Goal: Task Accomplishment & Management: Manage account settings

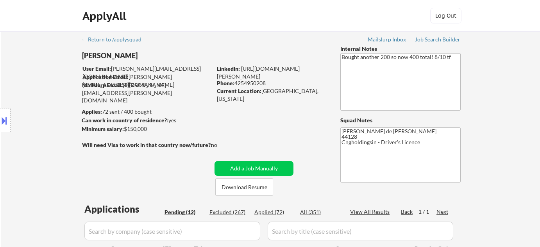
select select ""pending""
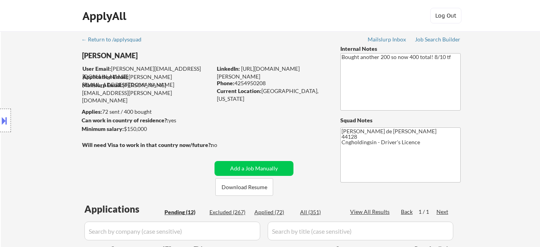
select select ""pending""
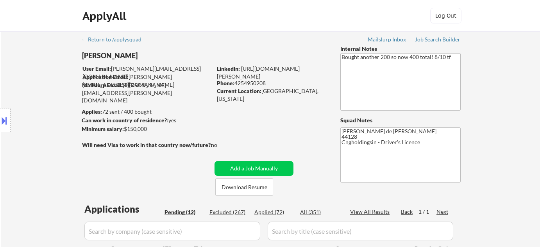
select select ""pending""
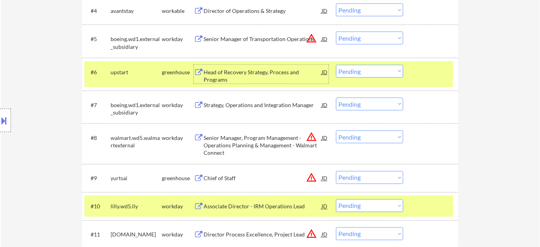
scroll to position [355, 0]
click at [236, 178] on div "Chief of Staff" at bounding box center [262, 179] width 118 height 8
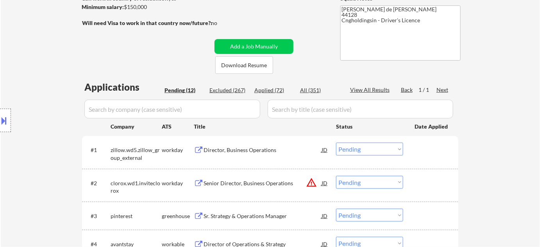
scroll to position [105, 0]
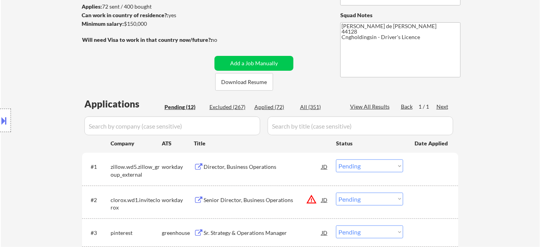
click at [278, 107] on div "Applied (72)" at bounding box center [273, 107] width 39 height 8
select select ""applied""
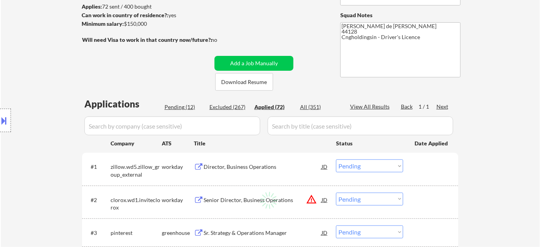
select select ""applied""
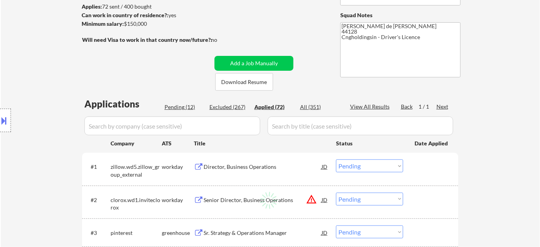
select select ""applied""
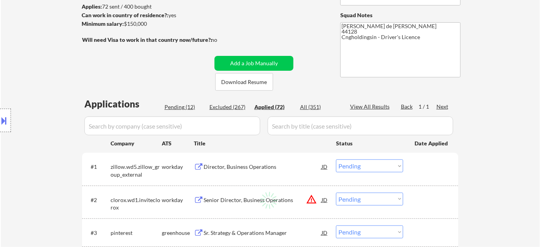
select select ""applied""
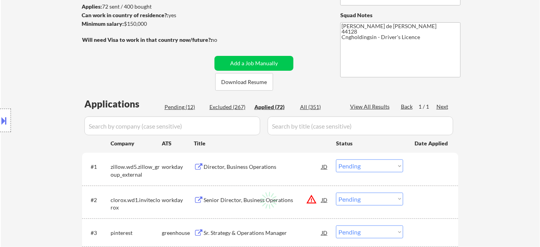
select select ""applied""
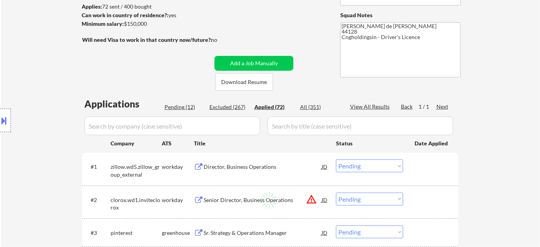
select select ""applied""
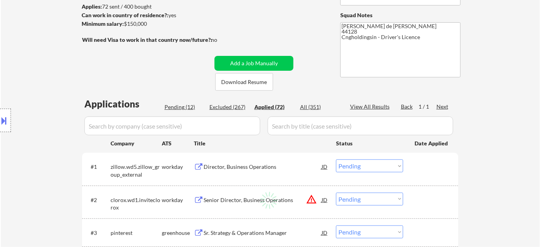
select select ""applied""
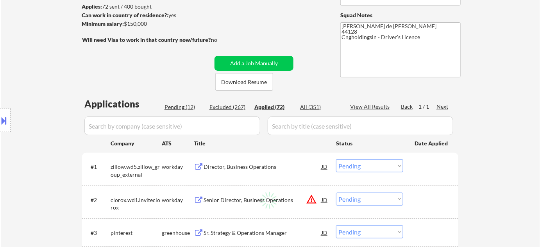
select select ""applied""
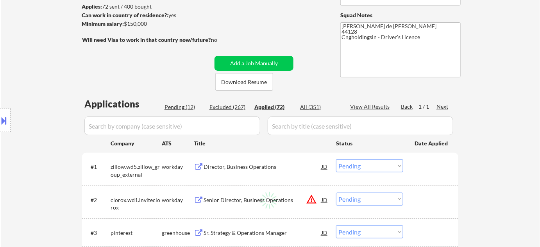
select select ""applied""
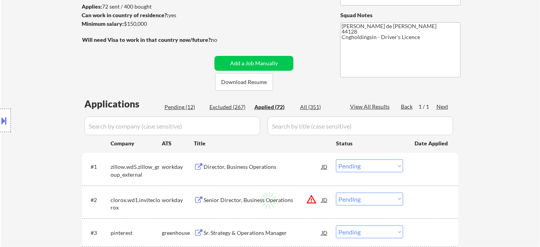
select select ""applied""
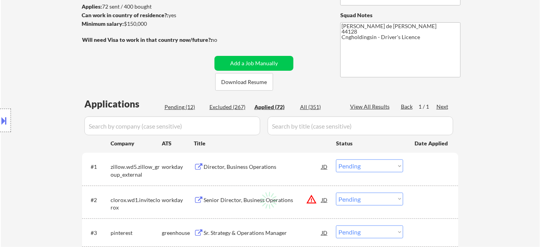
select select ""applied""
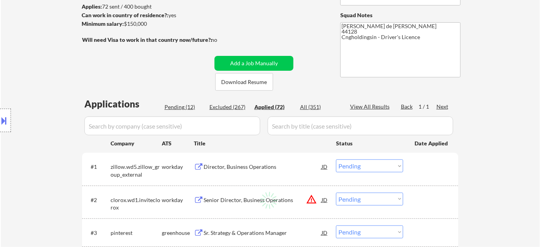
select select ""applied""
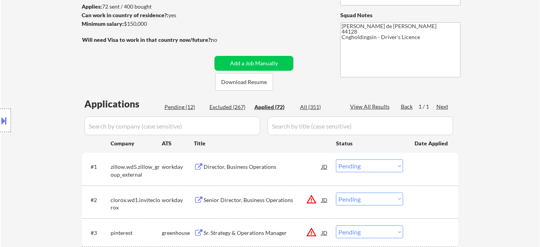
select select ""applied""
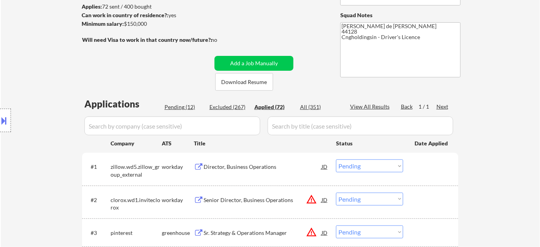
select select ""applied""
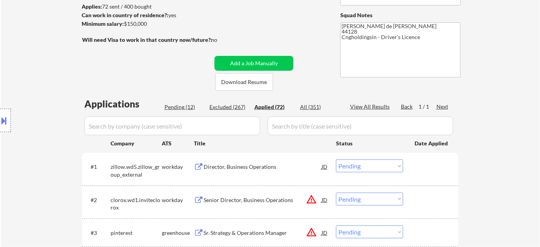
select select ""applied""
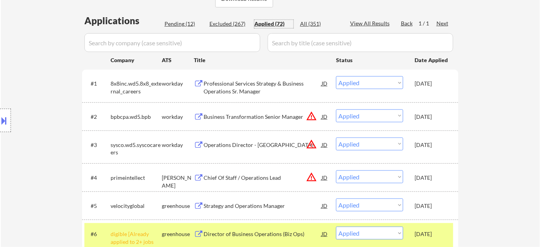
scroll to position [176, 0]
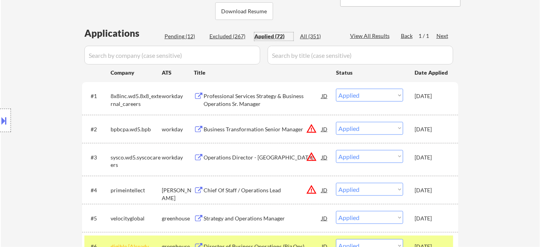
click at [189, 34] on div "Pending (12)" at bounding box center [183, 36] width 39 height 8
select select ""pending""
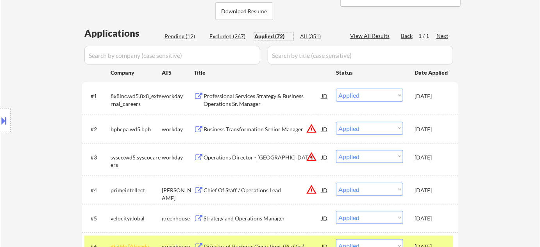
select select ""pending""
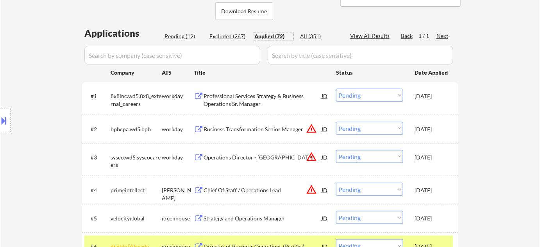
select select ""pending""
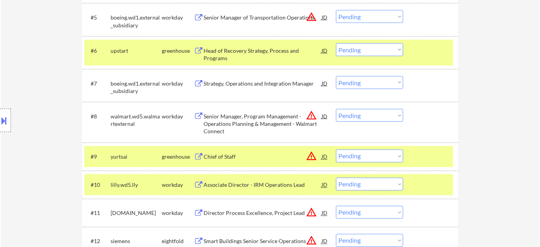
scroll to position [389, 0]
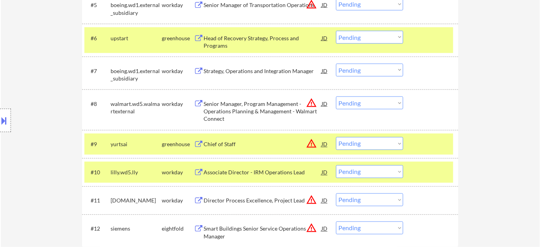
click at [311, 146] on button "warning_amber" at bounding box center [311, 143] width 11 height 11
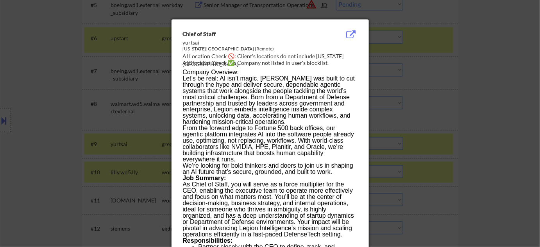
click at [441, 157] on div at bounding box center [270, 123] width 540 height 247
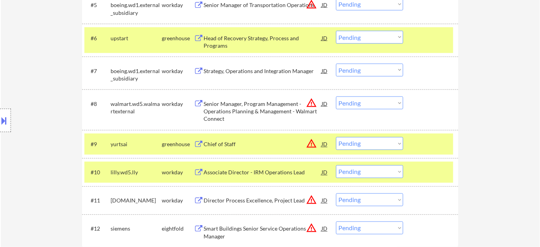
click at [378, 145] on select "Choose an option... Pending Applied Excluded (Questions) Excluded (Expired) Exc…" at bounding box center [369, 143] width 67 height 13
click at [336, 137] on select "Choose an option... Pending Applied Excluded (Questions) Excluded (Expired) Exc…" at bounding box center [369, 143] width 67 height 13
select select ""pending""
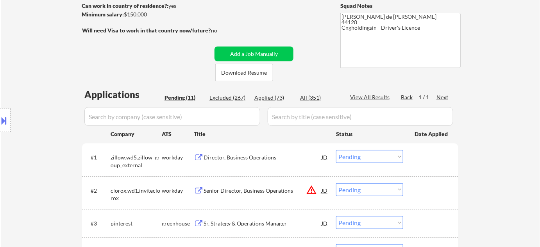
scroll to position [105, 0]
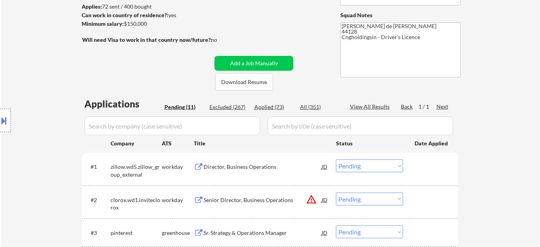
drag, startPoint x: 272, startPoint y: 106, endPoint x: 213, endPoint y: 132, distance: 64.2
click at [271, 106] on div "Applied (73)" at bounding box center [273, 107] width 39 height 8
click at [225, 131] on input "input" at bounding box center [172, 125] width 176 height 19
select select ""applied""
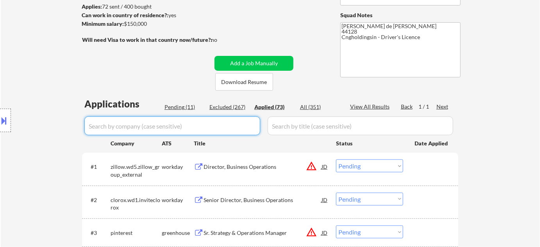
select select ""applied""
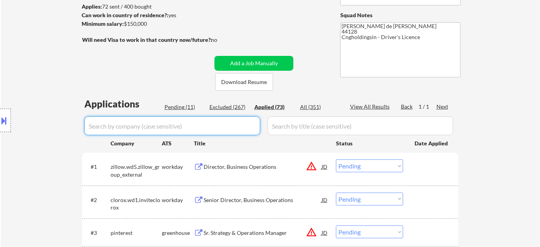
select select ""applied""
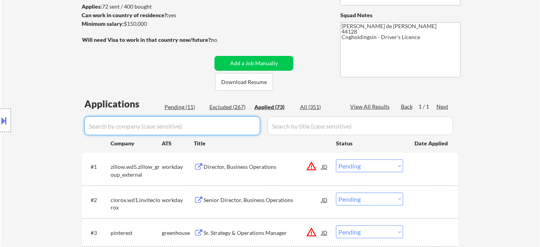
select select ""applied""
click at [214, 129] on input "input" at bounding box center [172, 125] width 176 height 19
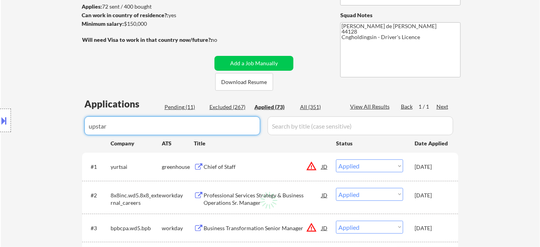
type input "upstart"
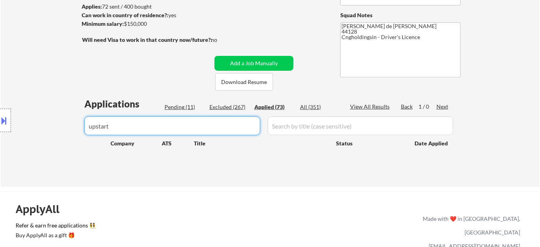
click at [0, 113] on body "← Return to /applysquad Mailslurp Inbox Job Search Builder [PERSON_NAME] User E…" at bounding box center [270, 18] width 540 height 247
click at [176, 108] on div "Pending (11)" at bounding box center [183, 107] width 39 height 8
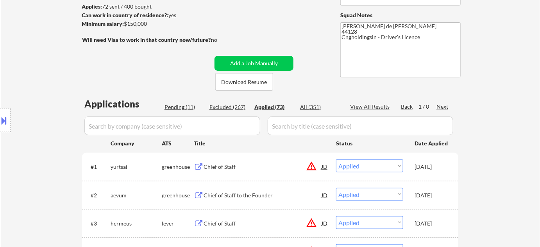
click at [177, 107] on div "Pending (11)" at bounding box center [183, 107] width 39 height 8
select select ""pending""
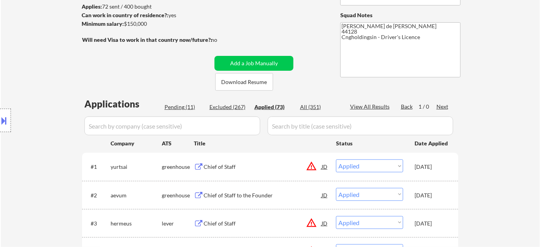
select select ""pending""
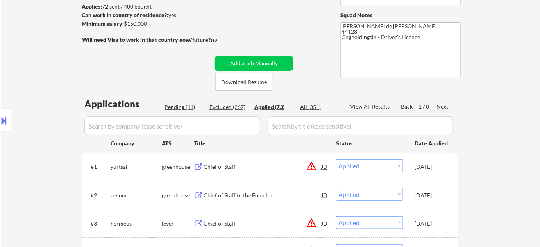
select select ""pending""
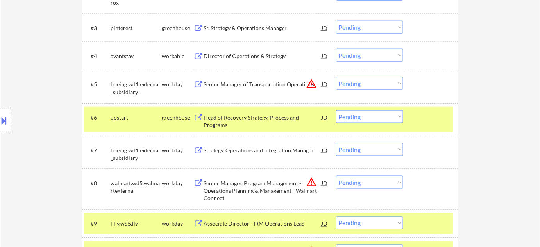
scroll to position [318, 0]
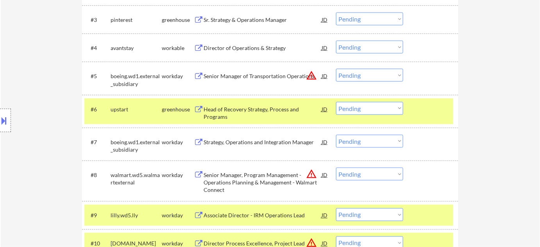
click at [2, 113] on div at bounding box center [5, 120] width 11 height 23
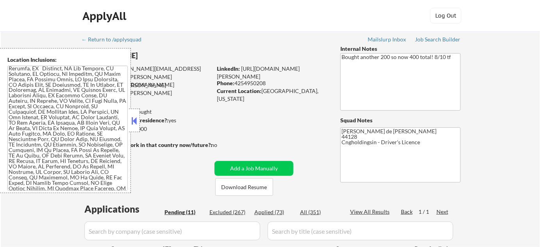
scroll to position [641, 0]
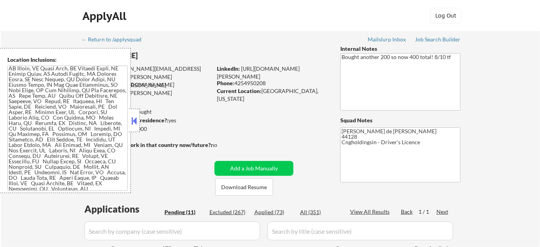
click at [135, 123] on button at bounding box center [134, 121] width 9 height 12
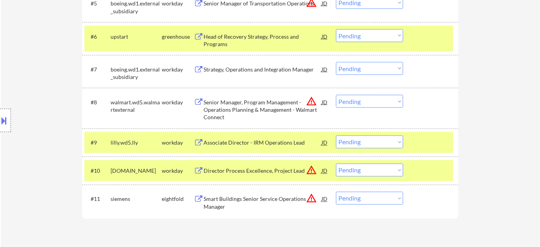
scroll to position [355, 0]
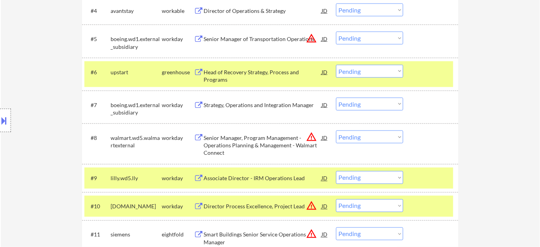
click at [366, 64] on div "#6 upstart greenhouse Head of Recovery Strategy, Process and Programs JD warnin…" at bounding box center [268, 74] width 369 height 26
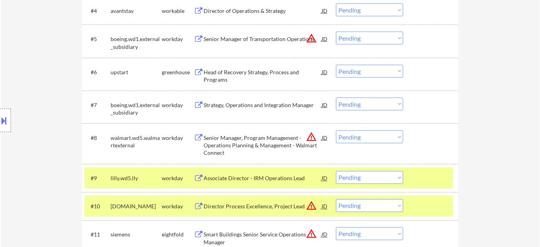
click at [360, 76] on select "Choose an option... Pending Applied Excluded (Questions) Excluded (Expired) Exc…" at bounding box center [369, 71] width 67 height 13
click at [336, 65] on select "Choose an option... Pending Applied Excluded (Questions) Excluded (Expired) Exc…" at bounding box center [369, 71] width 67 height 13
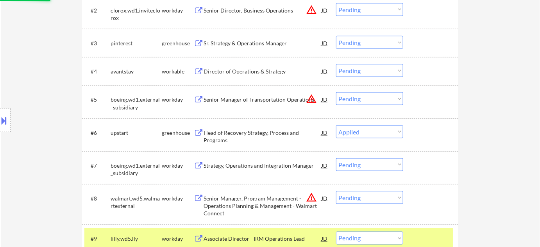
scroll to position [284, 0]
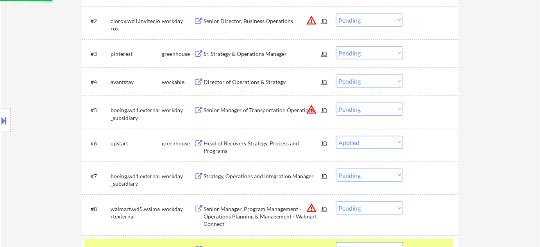
click at [215, 80] on div "Director of Operations & Strategy" at bounding box center [262, 82] width 118 height 8
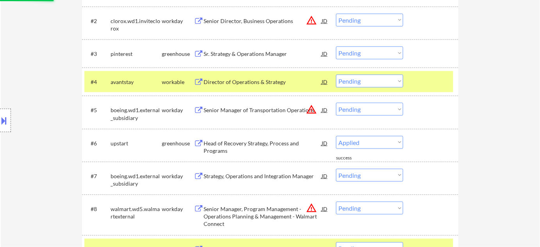
select select ""pending""
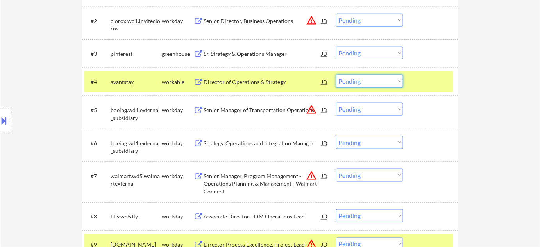
click at [348, 83] on select "Choose an option... Pending Applied Excluded (Questions) Excluded (Expired) Exc…" at bounding box center [369, 81] width 67 height 13
click at [336, 75] on select "Choose an option... Pending Applied Excluded (Questions) Excluded (Expired) Exc…" at bounding box center [369, 81] width 67 height 13
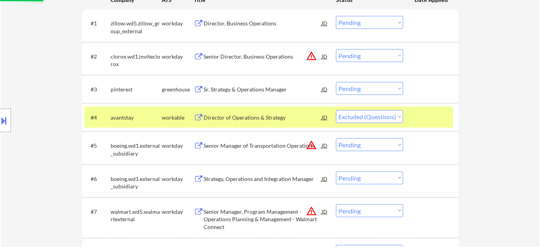
scroll to position [213, 0]
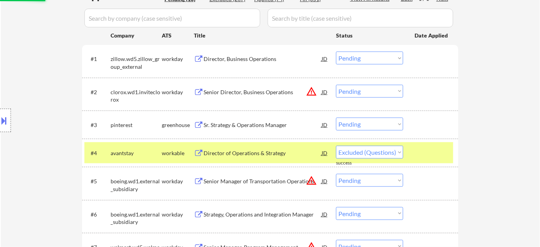
select select ""pending""
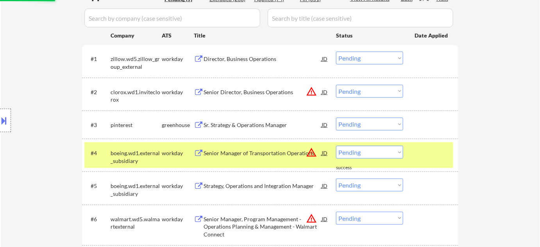
click at [312, 93] on button "warning_amber" at bounding box center [311, 91] width 11 height 11
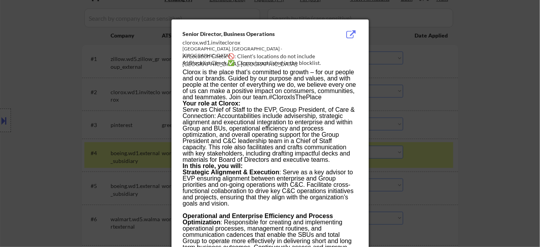
click at [466, 118] on div at bounding box center [270, 123] width 540 height 247
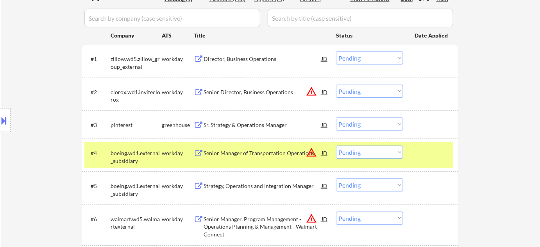
click at [219, 88] on div "Senior Director, Business Operations" at bounding box center [262, 92] width 118 height 8
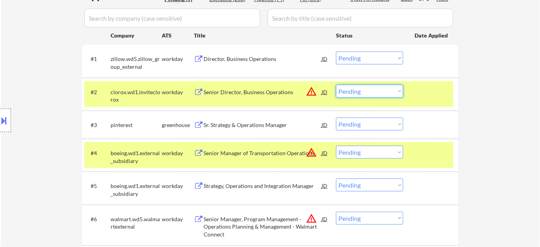
drag, startPoint x: 362, startPoint y: 91, endPoint x: 365, endPoint y: 96, distance: 5.9
click at [362, 91] on select "Choose an option... Pending Applied Excluded (Questions) Excluded (Expired) Exc…" at bounding box center [369, 91] width 67 height 13
click at [336, 85] on select "Choose an option... Pending Applied Excluded (Questions) Excluded (Expired) Exc…" at bounding box center [369, 91] width 67 height 13
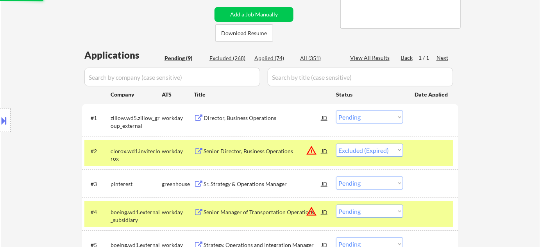
scroll to position [142, 0]
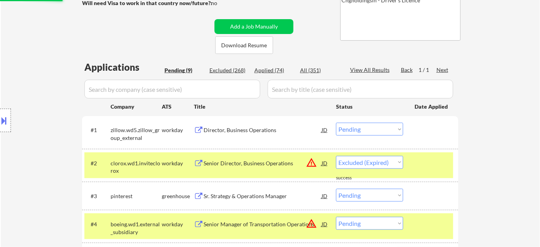
select select ""pending""
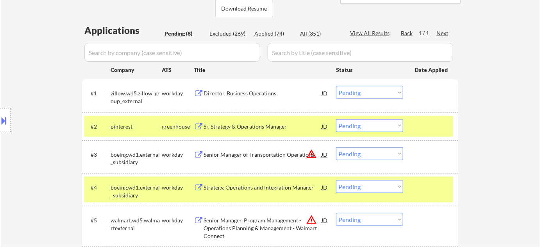
scroll to position [177, 0]
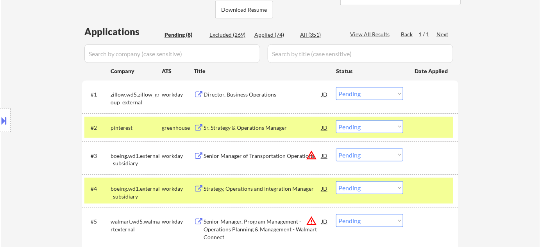
click at [262, 31] on div "Applied (74)" at bounding box center [273, 35] width 39 height 8
click at [237, 51] on input "input" at bounding box center [172, 53] width 176 height 19
select select ""applied""
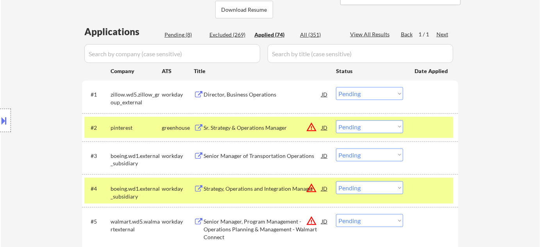
select select ""applied""
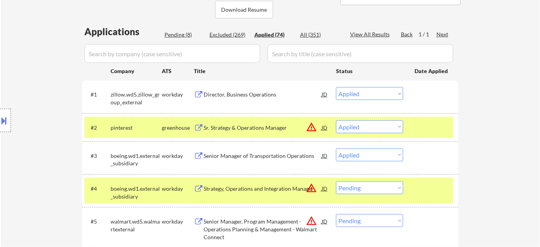
select select ""applied""
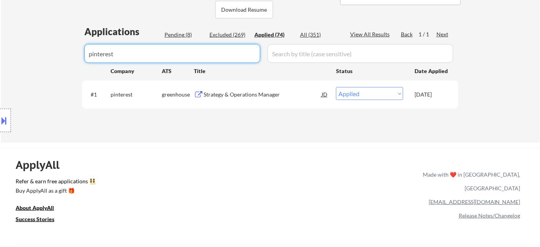
drag, startPoint x: 173, startPoint y: 54, endPoint x: 0, endPoint y: 48, distance: 173.5
type input "pinterest"
click at [181, 31] on div "Applications Pending (8) Excluded (269) Applied (74) All (351) View All Results…" at bounding box center [270, 76] width 376 height 102
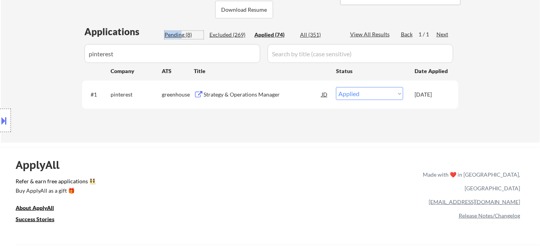
click at [181, 34] on div "Pending (8)" at bounding box center [183, 35] width 39 height 8
select select ""pending""
click at [211, 92] on div "Sr. Strategy & Operations Manager" at bounding box center [262, 95] width 118 height 8
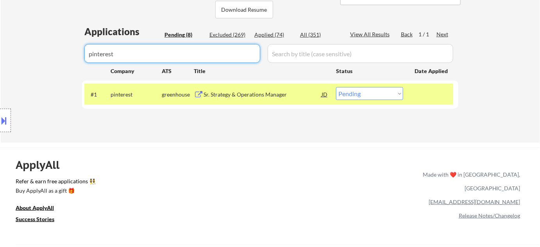
click at [148, 53] on input "input" at bounding box center [172, 53] width 176 height 19
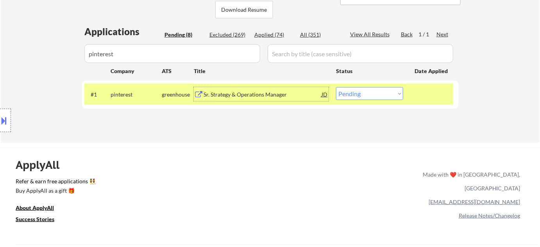
click at [218, 98] on div "Sr. Strategy & Operations Manager" at bounding box center [262, 94] width 118 height 14
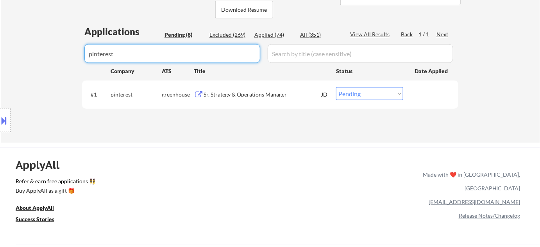
drag, startPoint x: 0, startPoint y: 49, endPoint x: 0, endPoint y: 41, distance: 8.2
click at [0, 41] on div "← Return to /applysquad Mailslurp Inbox Job Search Builder [PERSON_NAME] User E…" at bounding box center [270, 183] width 540 height 720
select select ""pending""
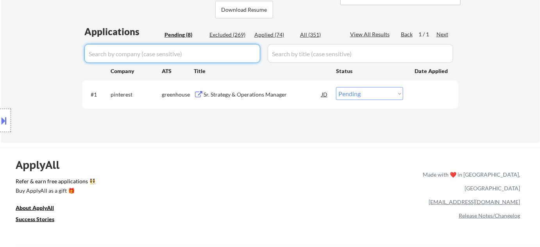
select select ""pending""
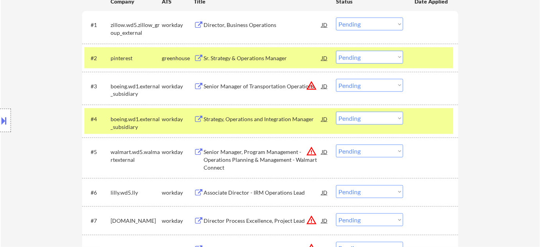
scroll to position [248, 0]
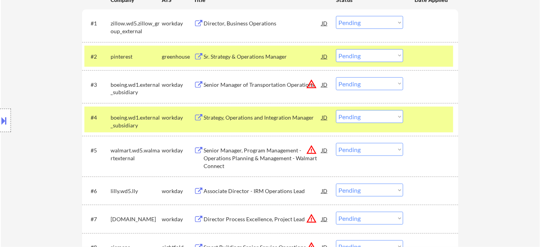
click at [311, 84] on button "warning_amber" at bounding box center [311, 84] width 11 height 11
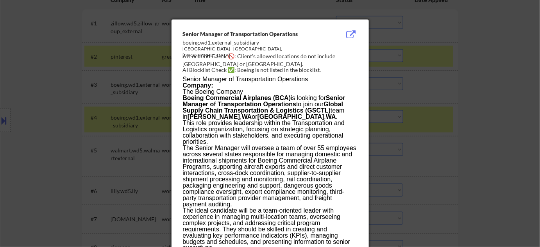
drag, startPoint x: 441, startPoint y: 142, endPoint x: 436, endPoint y: 141, distance: 4.3
click at [441, 142] on div at bounding box center [270, 123] width 540 height 247
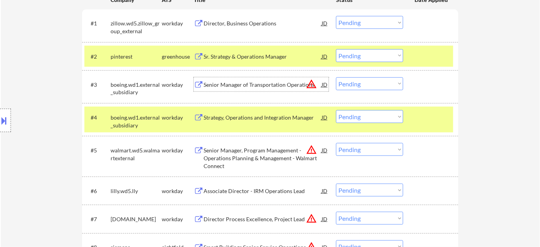
click at [259, 83] on div "Senior Manager of Transportation Operations" at bounding box center [262, 85] width 118 height 8
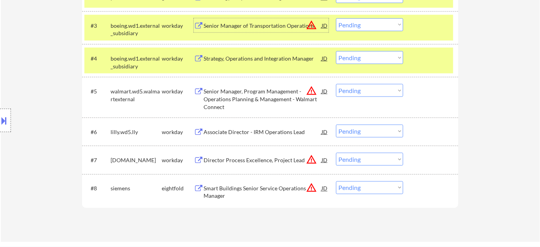
scroll to position [319, 0]
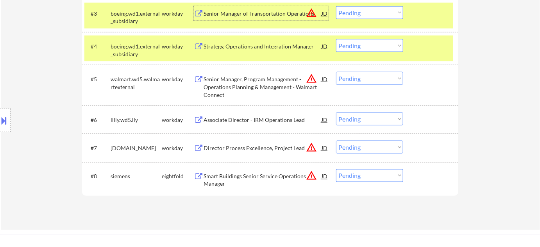
click at [276, 146] on div "Director Process Excellence, Project Lead" at bounding box center [262, 148] width 118 height 8
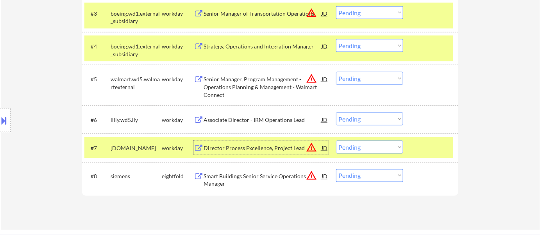
click at [219, 178] on div "Smart Buildings Senior Service Operations Manager" at bounding box center [262, 180] width 118 height 15
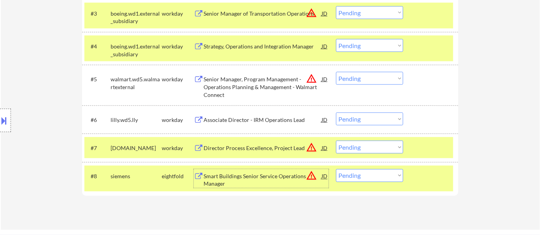
click at [364, 173] on select "Choose an option... Pending Applied Excluded (Questions) Excluded (Expired) Exc…" at bounding box center [369, 175] width 67 height 13
select select ""excluded__bad_match_""
click at [336, 169] on select "Choose an option... Pending Applied Excluded (Questions) Excluded (Expired) Exc…" at bounding box center [369, 175] width 67 height 13
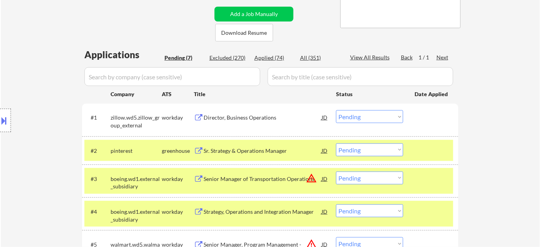
scroll to position [142, 0]
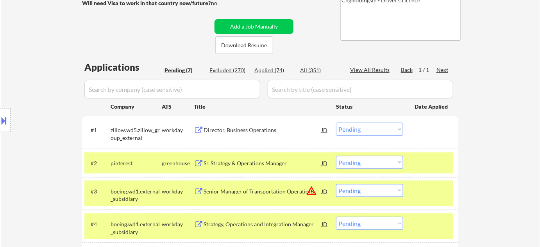
click at [246, 128] on div "Director, Business Operations" at bounding box center [262, 130] width 118 height 8
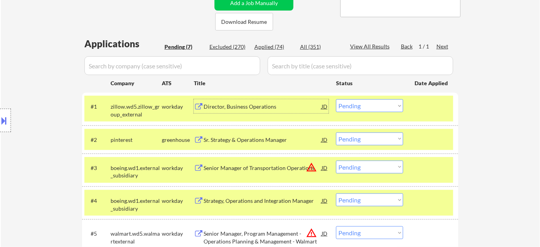
scroll to position [177, 0]
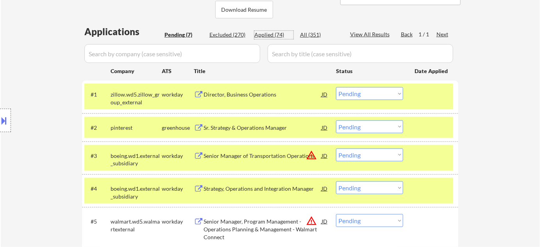
click at [269, 32] on div "Applied (74)" at bounding box center [273, 35] width 39 height 8
click at [226, 50] on input "input" at bounding box center [172, 53] width 176 height 19
select select ""applied""
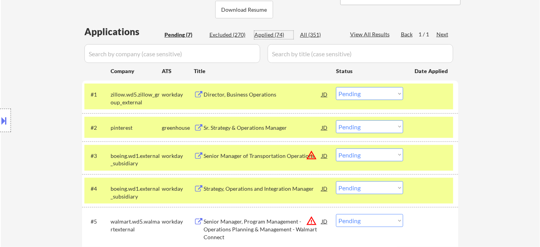
select select ""applied""
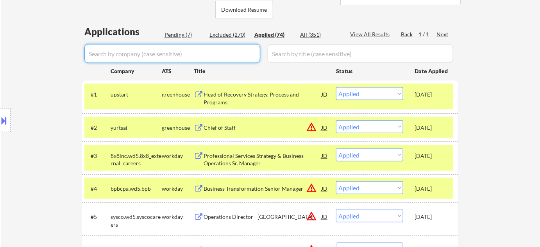
click at [183, 56] on input "input" at bounding box center [172, 53] width 176 height 19
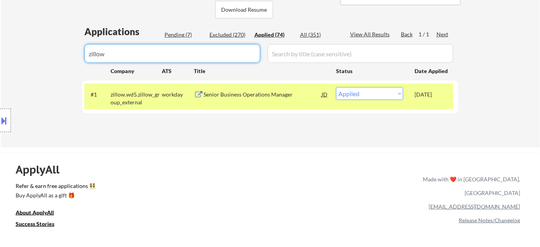
type input "zillow"
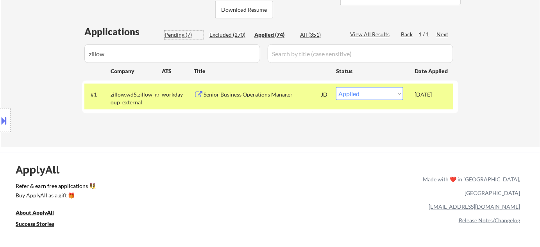
click at [181, 34] on div "Pending (7)" at bounding box center [183, 35] width 39 height 8
select select ""pending""
click at [182, 33] on div "Pending (7)" at bounding box center [183, 35] width 39 height 8
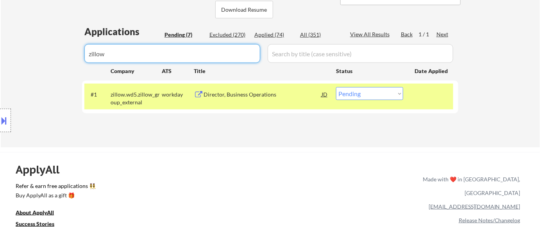
drag, startPoint x: 146, startPoint y: 57, endPoint x: 48, endPoint y: 55, distance: 98.1
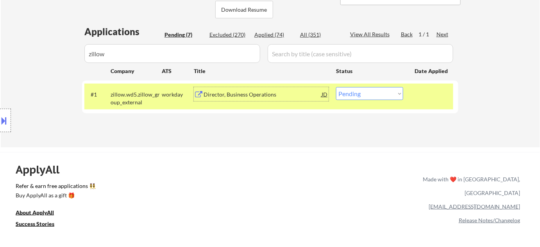
click at [229, 93] on div "Director, Business Operations" at bounding box center [262, 95] width 118 height 8
